Goal: Information Seeking & Learning: Learn about a topic

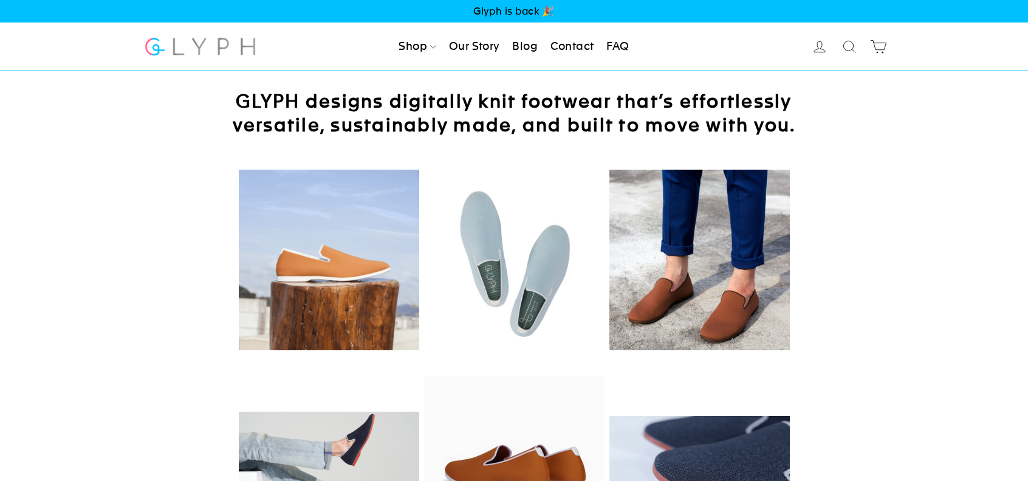
click at [474, 48] on link "Our Story" at bounding box center [474, 46] width 61 height 27
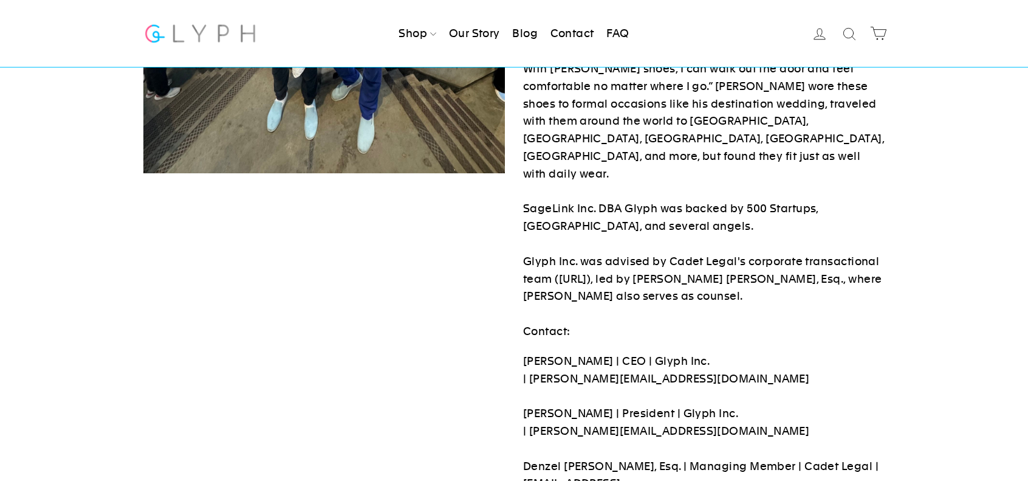
scroll to position [734, 0]
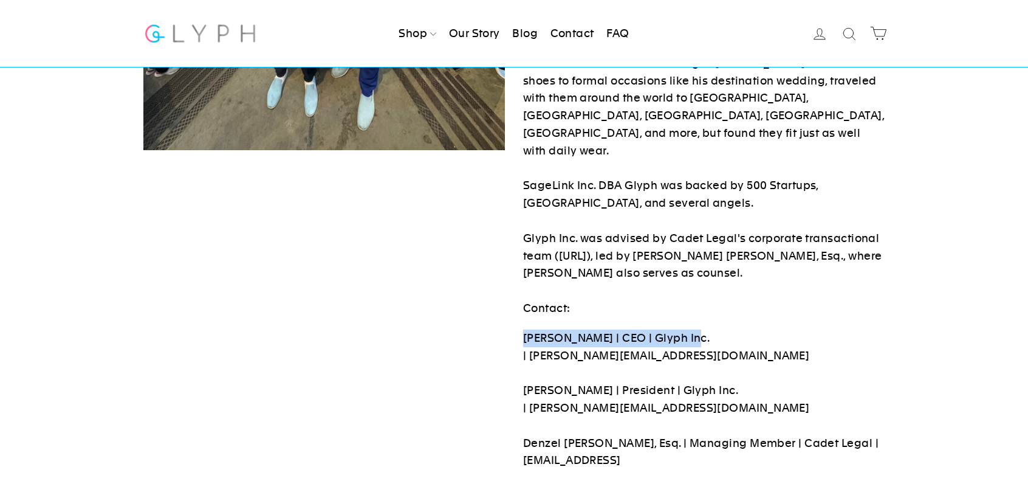
drag, startPoint x: 522, startPoint y: 269, endPoint x: 690, endPoint y: 257, distance: 167.5
copy p "[PERSON_NAME] | CEO | Glyph Inc."
